Goal: Information Seeking & Learning: Learn about a topic

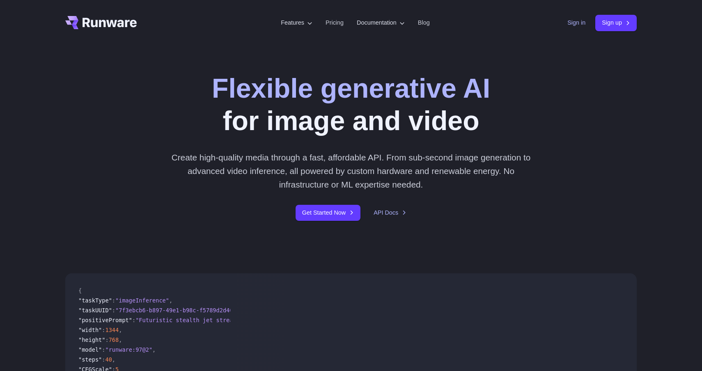
click at [567, 26] on link "Sign in" at bounding box center [576, 22] width 18 height 9
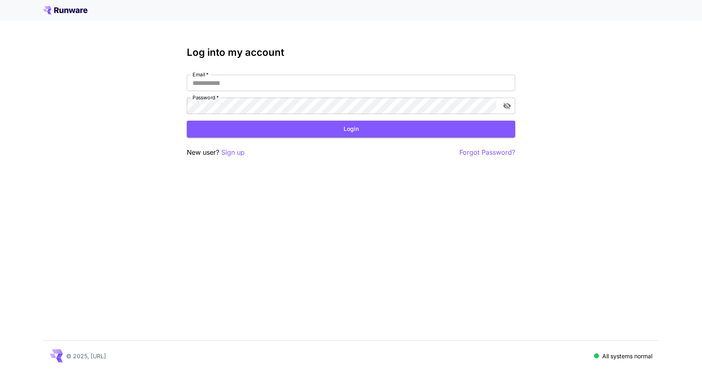
type input "**********"
click at [389, 139] on div "**********" at bounding box center [351, 102] width 328 height 111
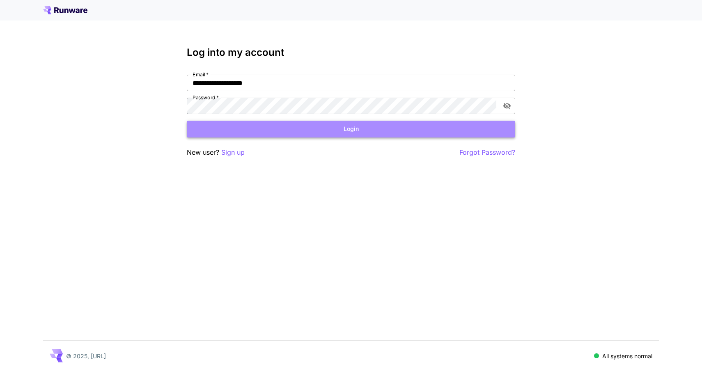
click at [381, 133] on button "Login" at bounding box center [351, 129] width 328 height 17
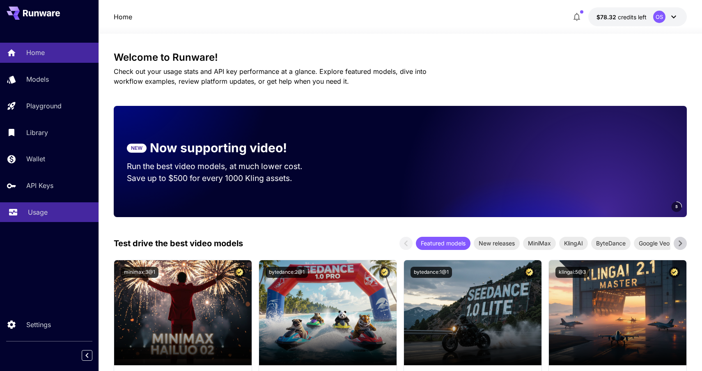
click at [61, 212] on div "Usage" at bounding box center [60, 212] width 64 height 10
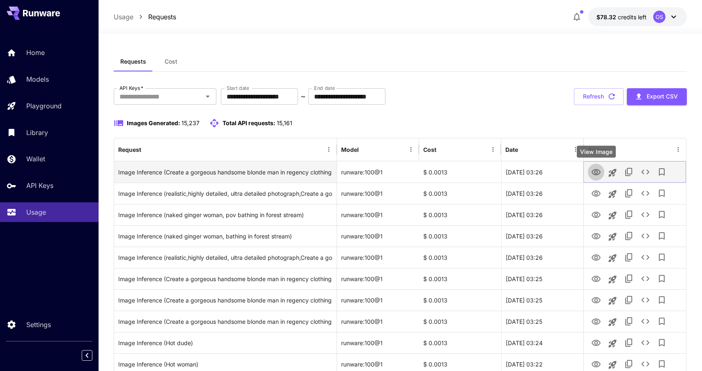
click at [597, 170] on icon "View Image" at bounding box center [595, 172] width 9 height 6
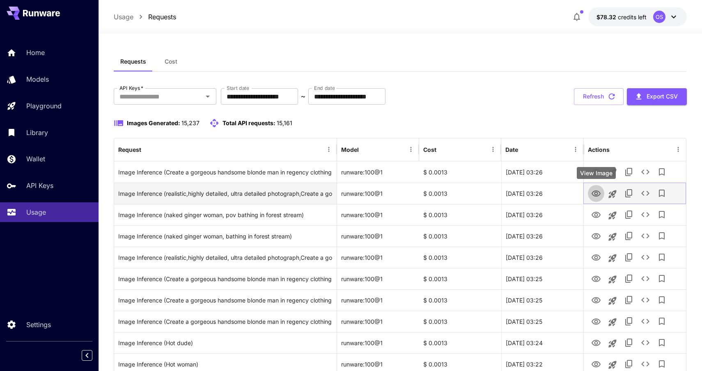
click at [595, 190] on icon "View Image" at bounding box center [596, 194] width 10 height 10
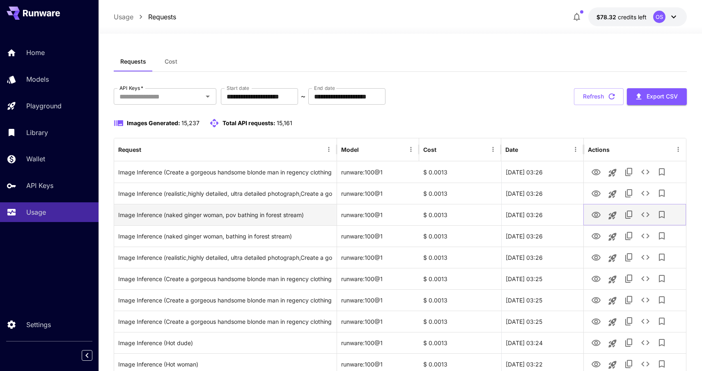
click at [596, 214] on icon "View Image" at bounding box center [596, 215] width 10 height 10
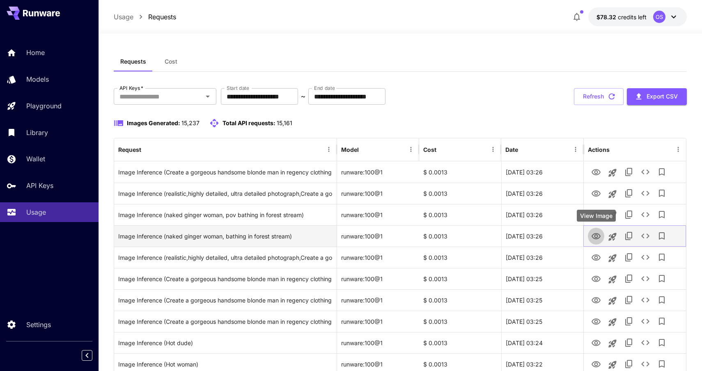
click at [595, 236] on icon "View Image" at bounding box center [596, 236] width 10 height 10
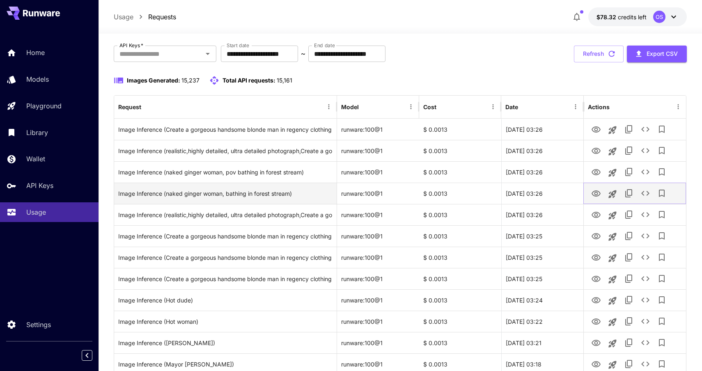
scroll to position [55, 0]
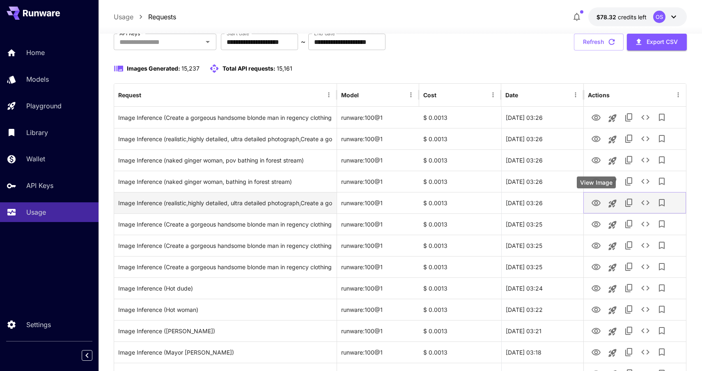
click at [596, 205] on icon "View Image" at bounding box center [596, 203] width 10 height 10
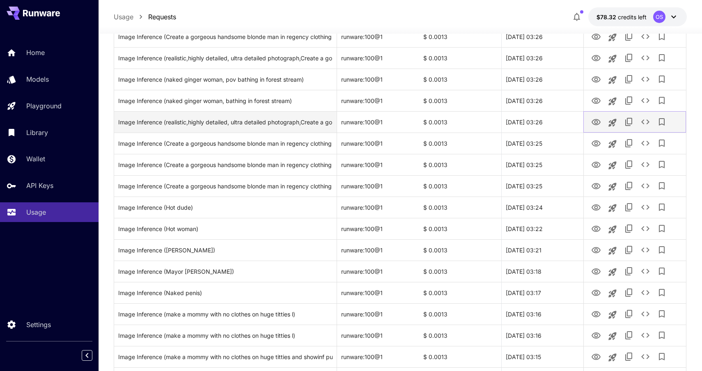
scroll to position [166, 0]
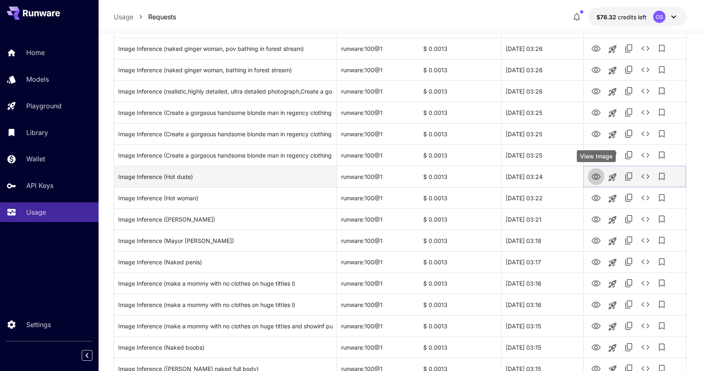
click at [596, 176] on icon "View Image" at bounding box center [596, 177] width 10 height 10
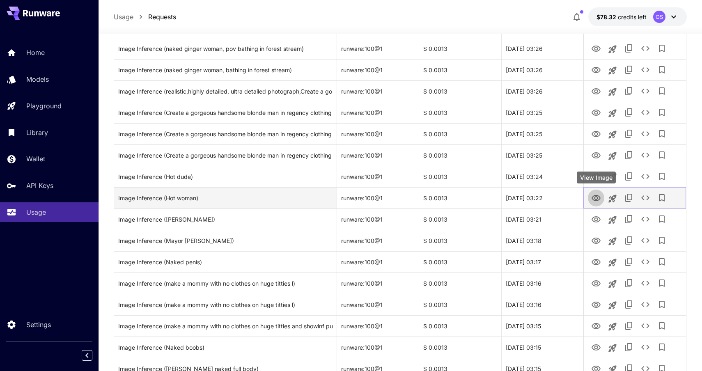
click at [595, 195] on icon "View Image" at bounding box center [595, 198] width 9 height 6
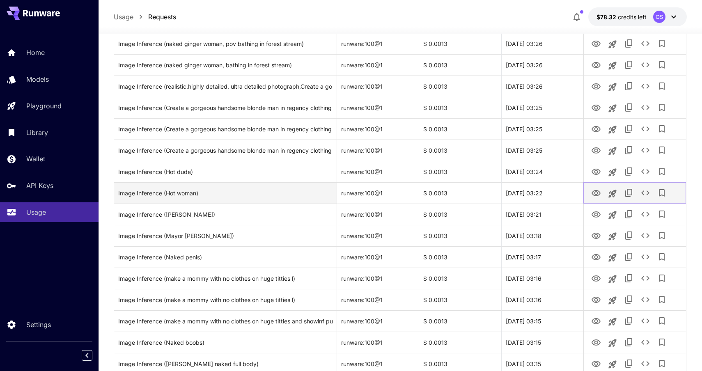
scroll to position [173, 0]
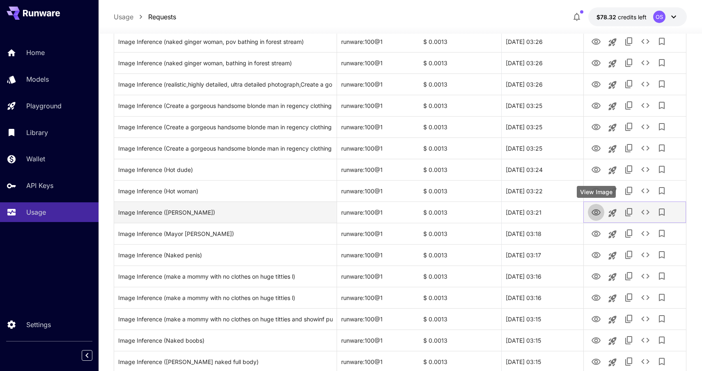
click at [592, 211] on icon "View Image" at bounding box center [595, 212] width 9 height 6
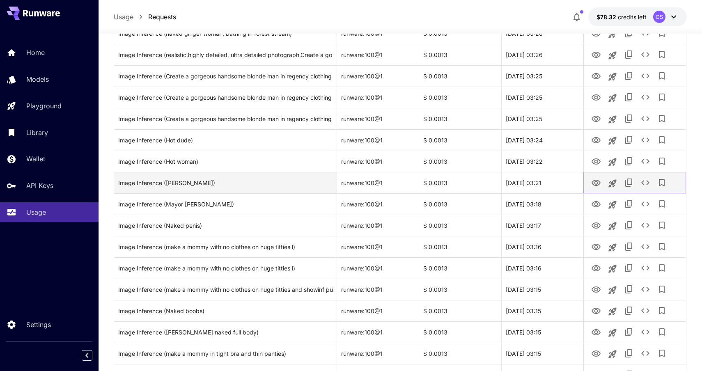
scroll to position [213, 0]
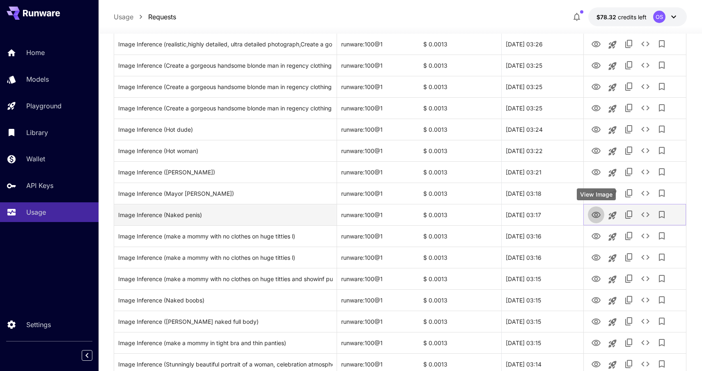
click at [592, 212] on icon "View Image" at bounding box center [596, 215] width 10 height 10
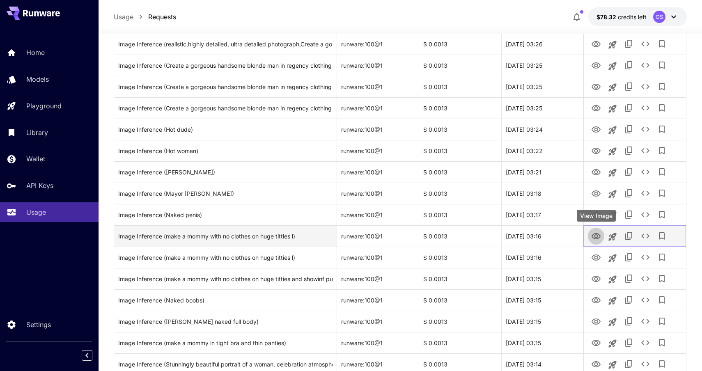
click at [594, 236] on icon "View Image" at bounding box center [595, 236] width 9 height 6
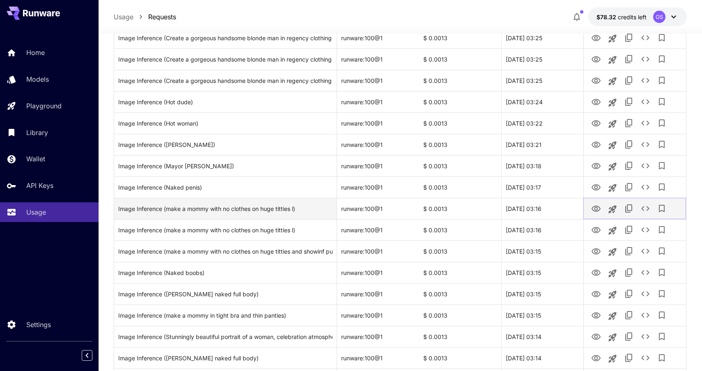
scroll to position [251, 0]
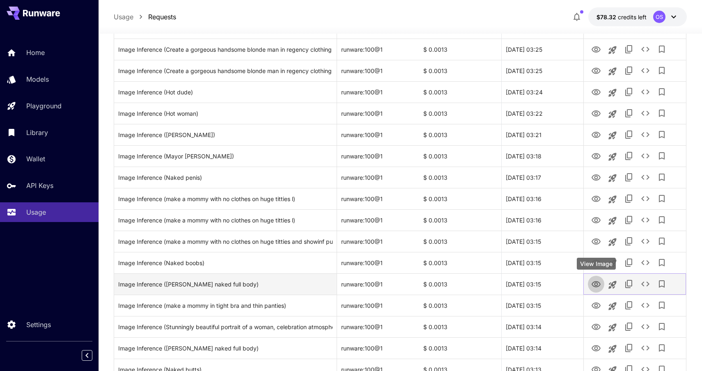
click at [593, 279] on link "View Image" at bounding box center [596, 284] width 10 height 10
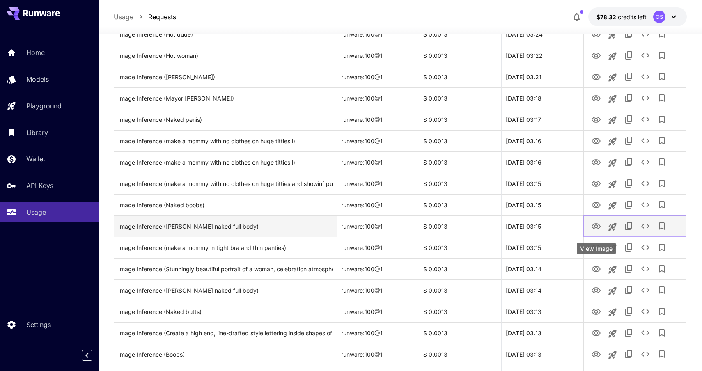
scroll to position [313, 0]
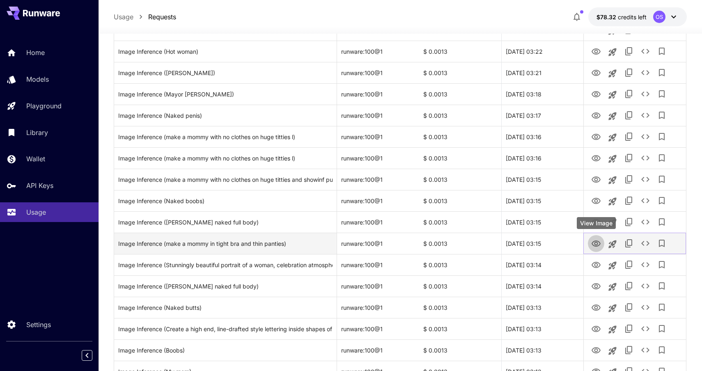
click at [598, 247] on icon "View Image" at bounding box center [596, 244] width 10 height 10
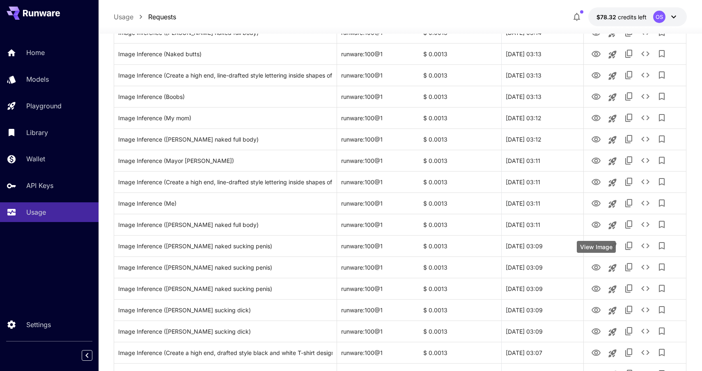
scroll to position [582, 0]
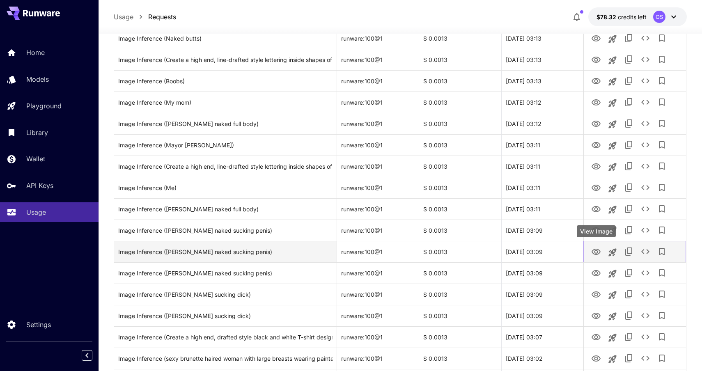
click at [596, 249] on icon "View Image" at bounding box center [595, 252] width 9 height 6
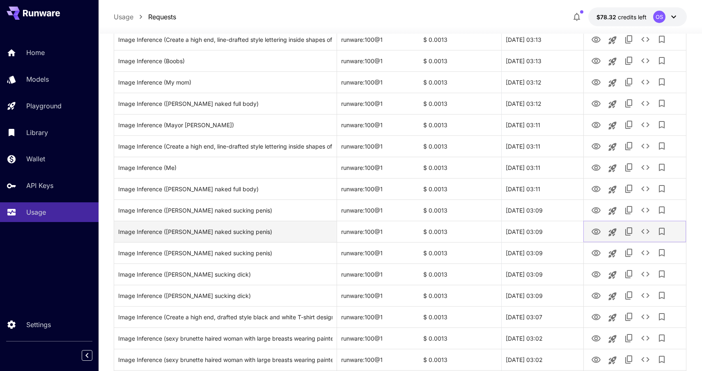
scroll to position [665, 0]
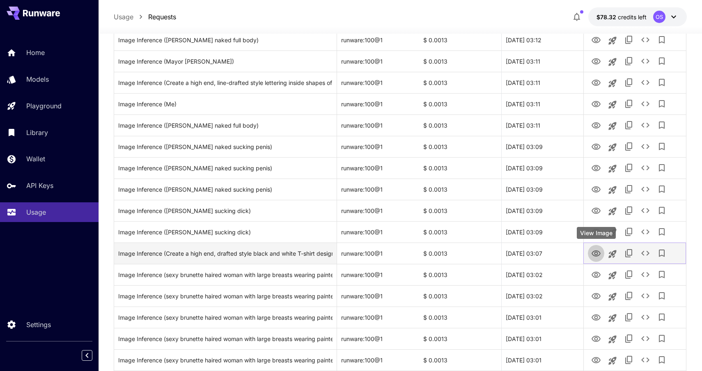
click at [596, 259] on button "View Image" at bounding box center [596, 253] width 16 height 17
click at [595, 261] on button "View Image" at bounding box center [596, 253] width 16 height 17
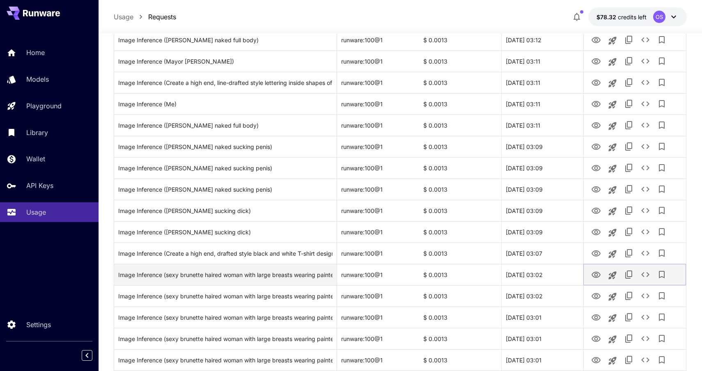
click at [595, 270] on icon "View Image" at bounding box center [596, 275] width 10 height 10
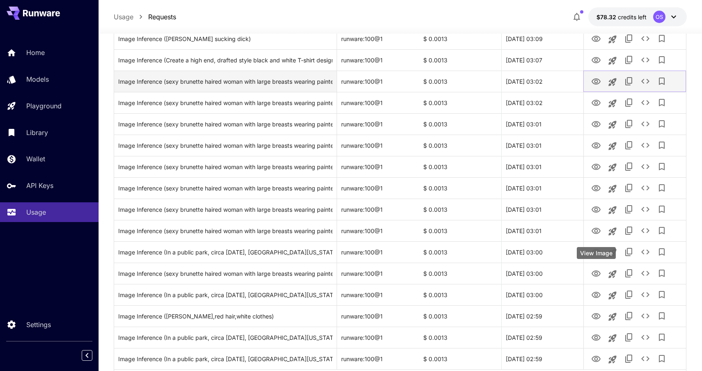
scroll to position [903, 0]
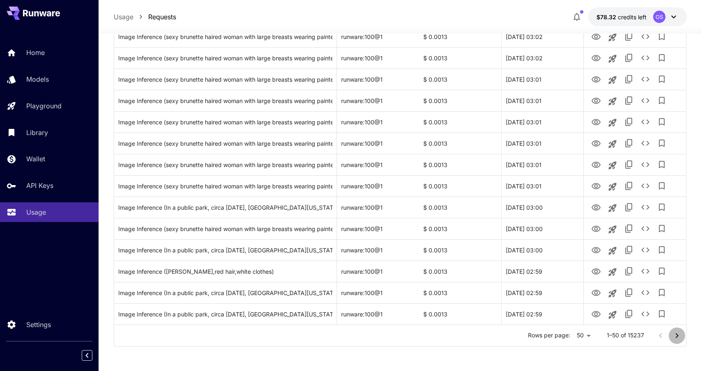
click at [677, 340] on button "Go to next page" at bounding box center [676, 335] width 16 height 16
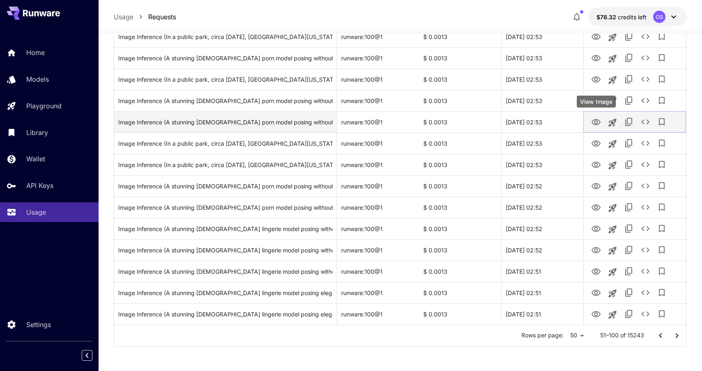
click at [595, 120] on icon "View Image" at bounding box center [595, 122] width 9 height 6
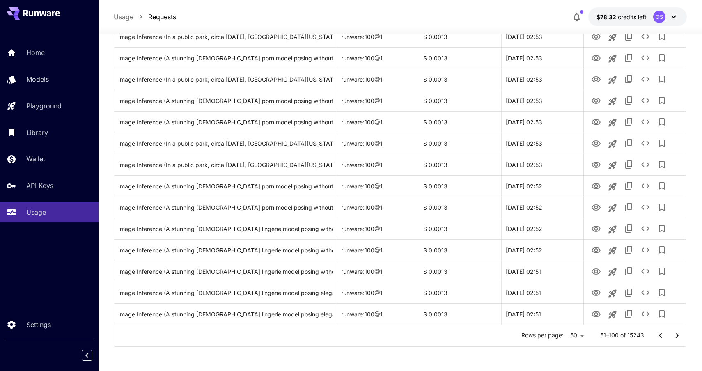
click at [677, 327] on button "Go to next page" at bounding box center [676, 335] width 16 height 16
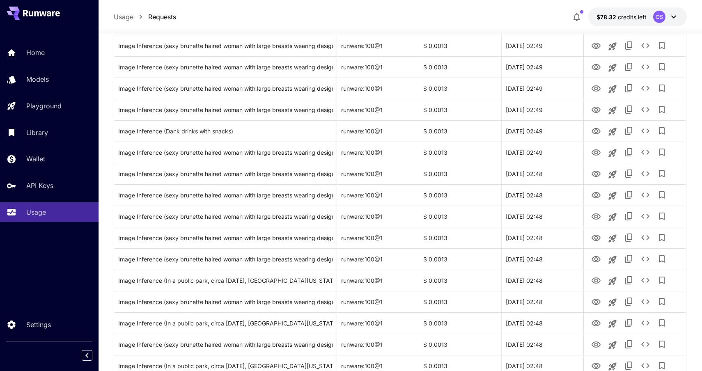
scroll to position [278, 0]
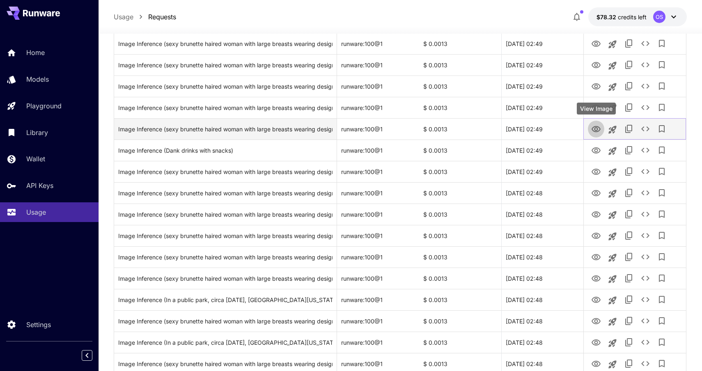
click at [594, 127] on icon "View Image" at bounding box center [596, 129] width 10 height 10
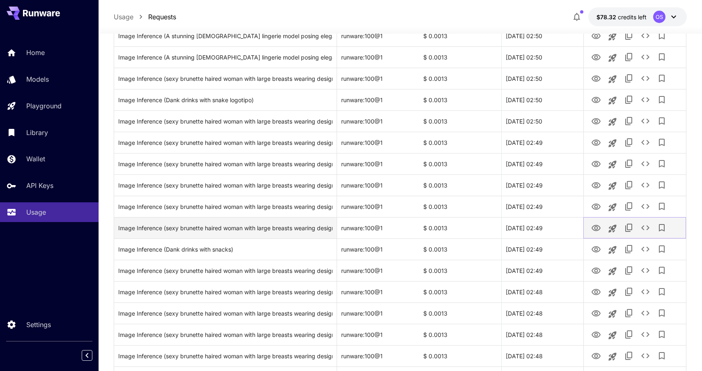
scroll to position [144, 0]
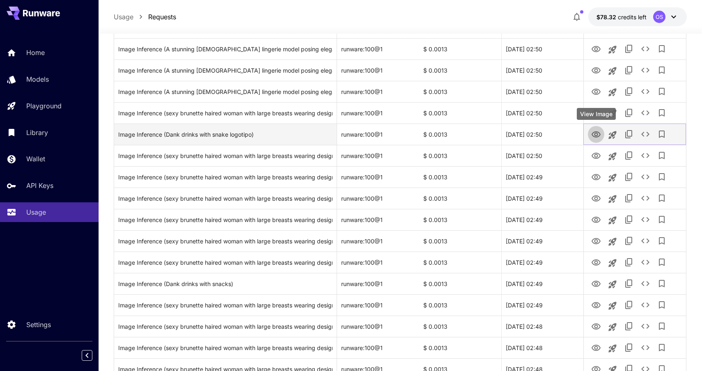
click at [601, 138] on button "View Image" at bounding box center [596, 134] width 16 height 17
click at [595, 135] on icon "View Image" at bounding box center [595, 134] width 9 height 6
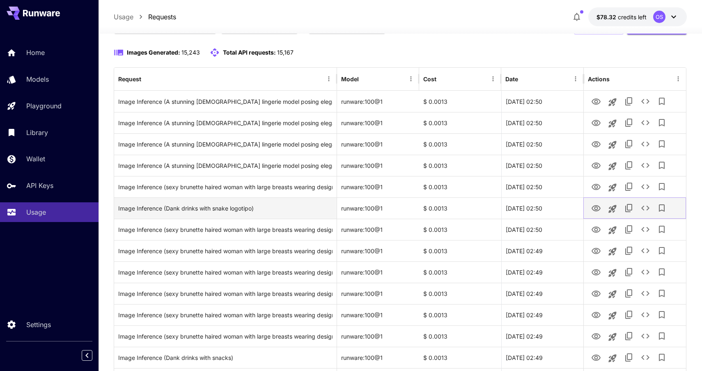
scroll to position [48, 0]
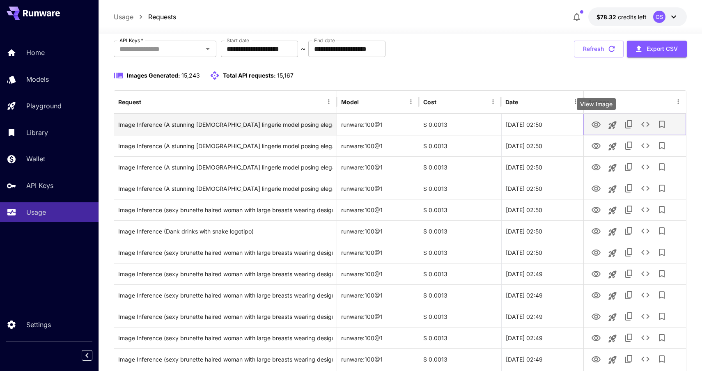
click at [594, 126] on icon "View Image" at bounding box center [596, 125] width 10 height 10
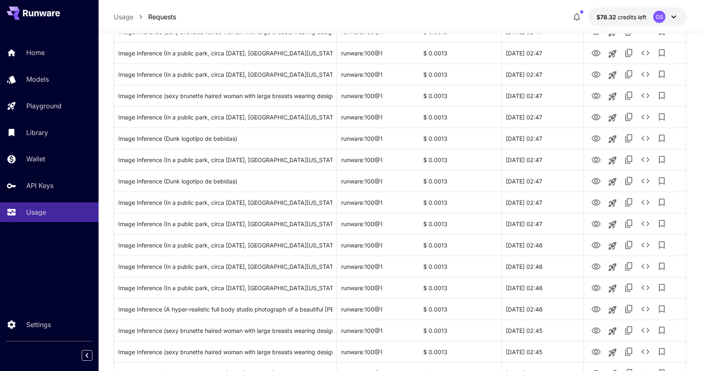
scroll to position [903, 0]
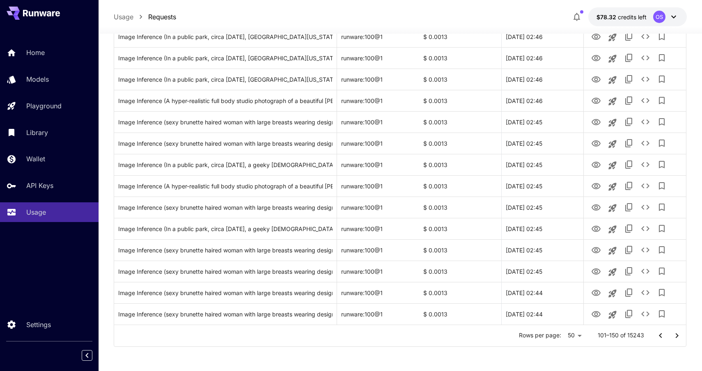
click at [675, 334] on icon "Go to next page" at bounding box center [677, 336] width 10 height 10
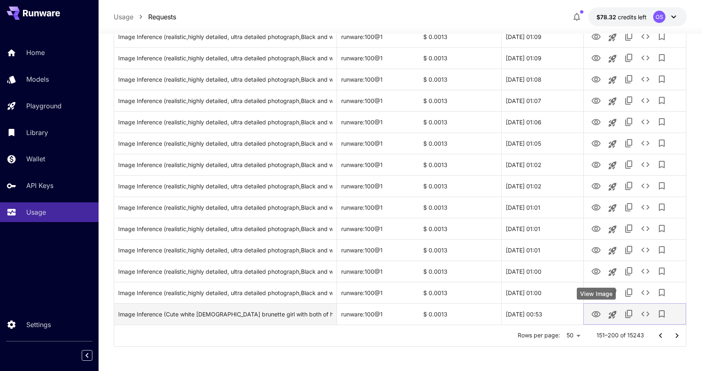
click at [602, 312] on button "View Image" at bounding box center [596, 313] width 16 height 17
click at [598, 313] on icon "View Image" at bounding box center [596, 314] width 10 height 10
click at [640, 315] on icon "See details" at bounding box center [645, 314] width 10 height 10
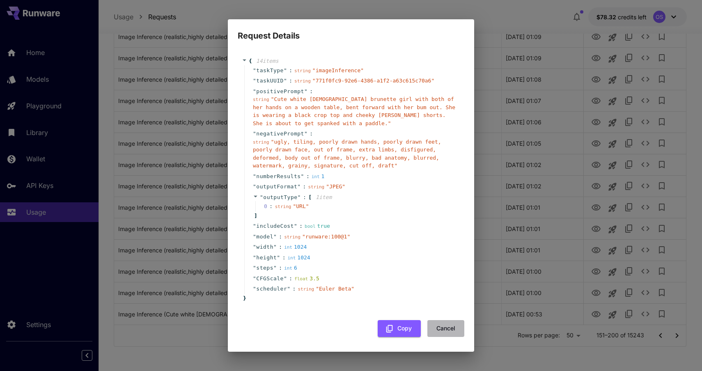
click at [452, 325] on button "Cancel" at bounding box center [445, 328] width 37 height 17
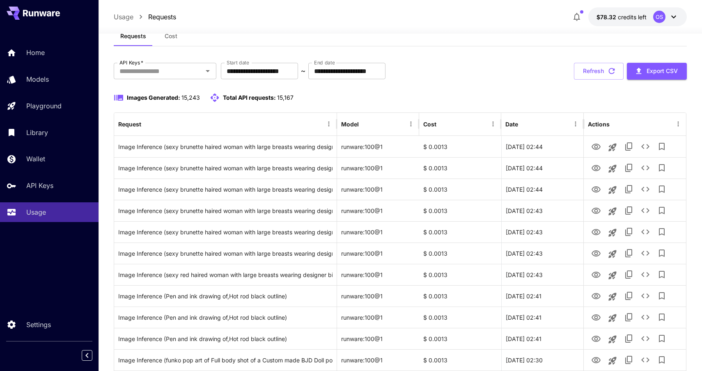
scroll to position [0, 0]
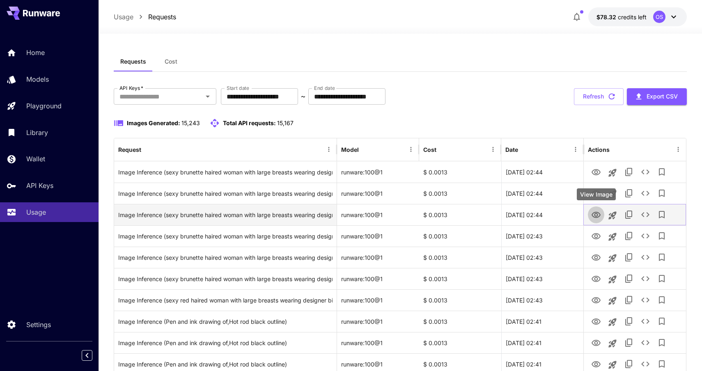
click at [597, 222] on button "View Image" at bounding box center [596, 214] width 16 height 17
click at [597, 218] on icon "View Image" at bounding box center [596, 215] width 10 height 10
click at [649, 213] on icon "See details" at bounding box center [645, 215] width 10 height 10
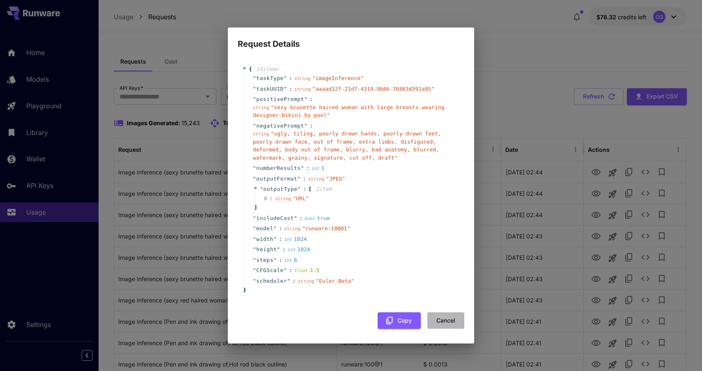
click at [447, 316] on button "Cancel" at bounding box center [445, 320] width 37 height 17
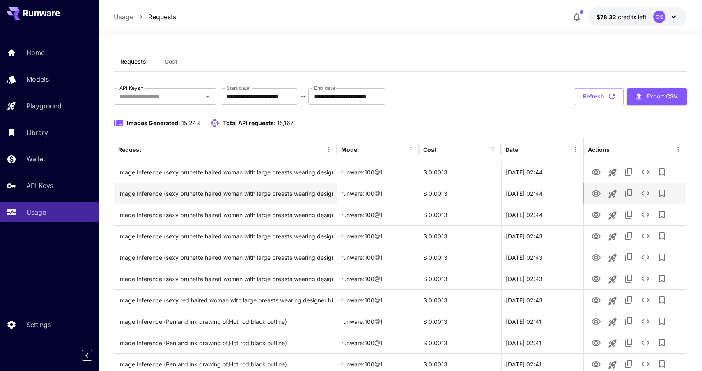
click at [597, 192] on icon "View Image" at bounding box center [596, 194] width 10 height 10
